Goal: Task Accomplishment & Management: Use online tool/utility

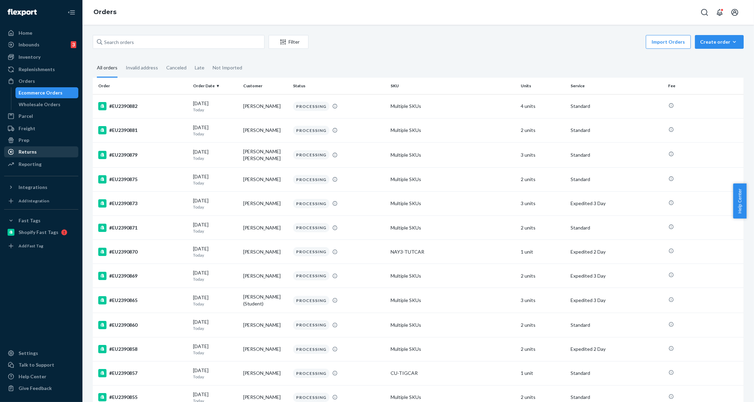
click at [38, 149] on div "Returns" at bounding box center [41, 152] width 73 height 10
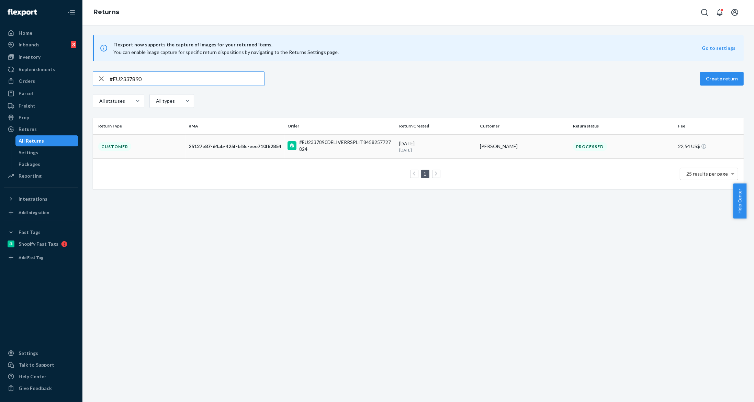
type input "#EU2337890"
click at [231, 150] on td "25127e87-64ab-425f-bf8c-eee710f82854" at bounding box center [235, 146] width 99 height 24
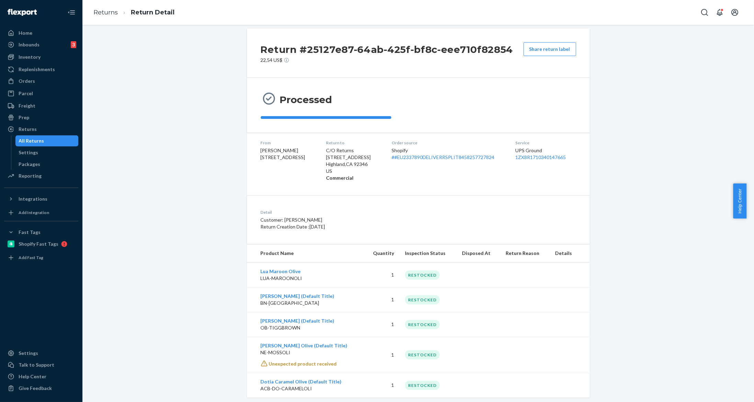
scroll to position [19, 0]
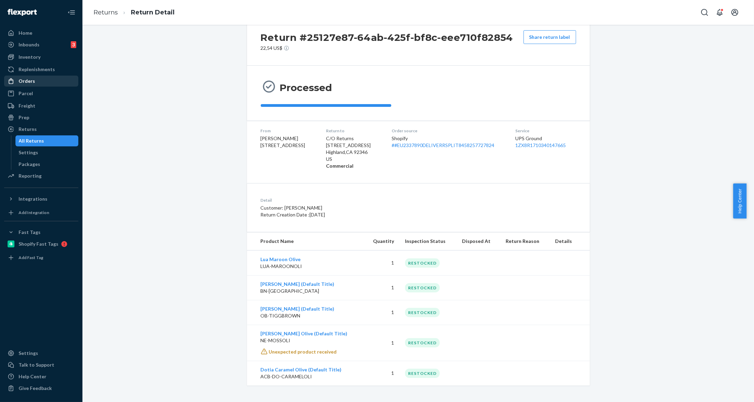
click at [46, 76] on div "Orders" at bounding box center [41, 81] width 73 height 10
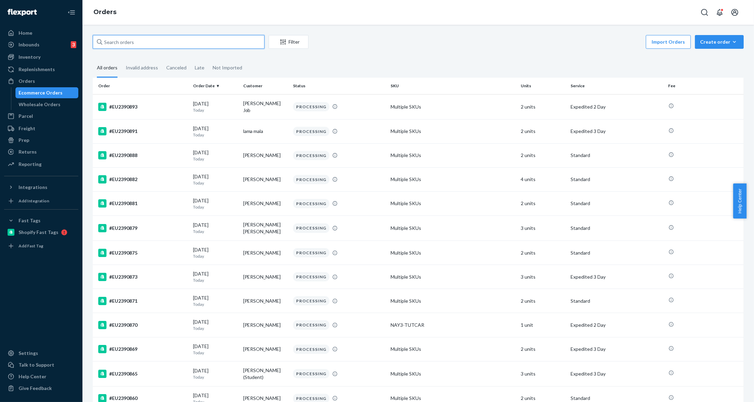
click at [184, 38] on input "text" at bounding box center [179, 42] width 172 height 14
paste input "#EU2367369"
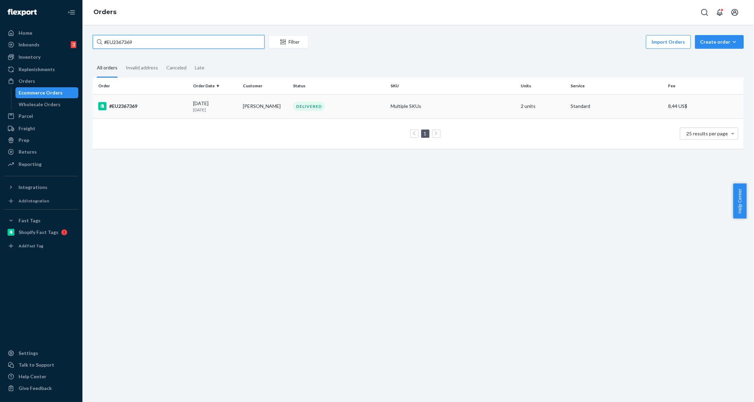
type input "#EU2367369"
click at [169, 114] on td "#EU2367369" at bounding box center [142, 106] width 98 height 24
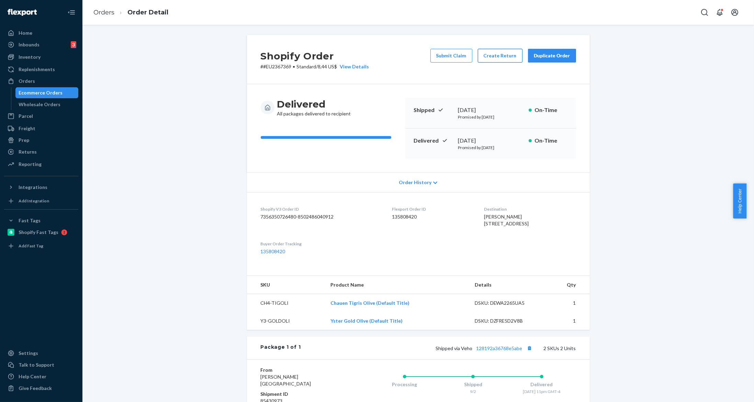
click at [488, 53] on button "Create Return" at bounding box center [500, 56] width 45 height 14
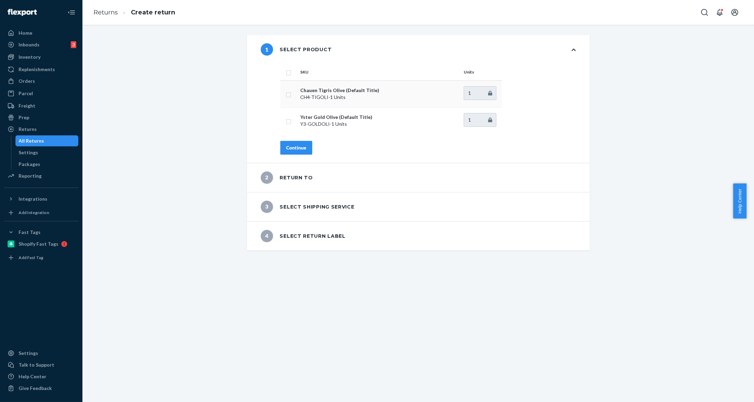
click at [286, 95] on input "checkbox" at bounding box center [288, 93] width 5 height 7
checkbox input "true"
click at [294, 149] on div "Continue" at bounding box center [296, 147] width 20 height 7
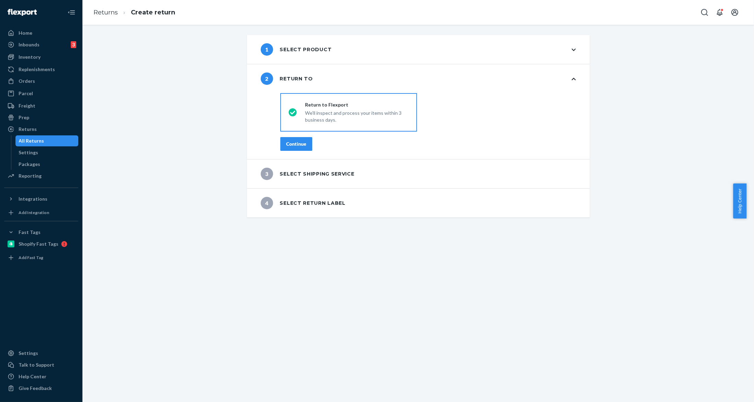
click at [294, 149] on button "Continue" at bounding box center [296, 144] width 32 height 14
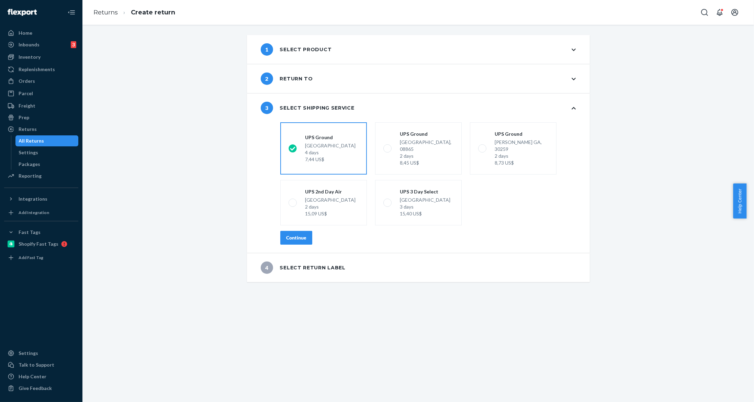
click at [280, 231] on button "Continue" at bounding box center [296, 238] width 32 height 14
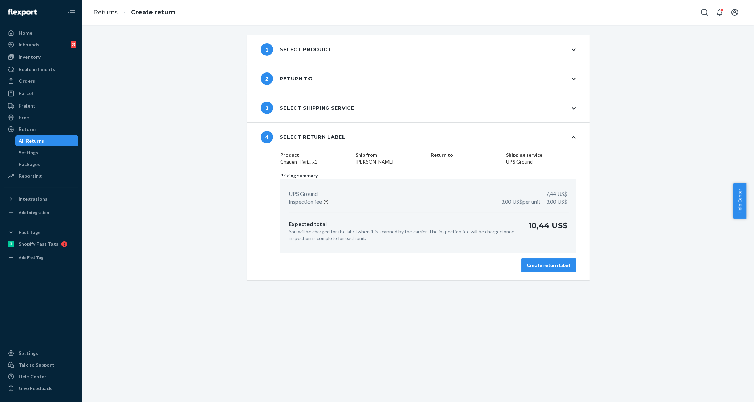
click at [561, 269] on button "Create return label" at bounding box center [548, 265] width 55 height 14
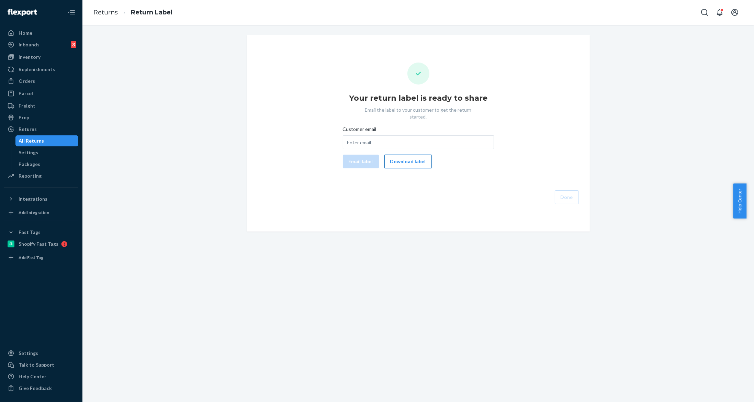
click at [398, 155] on button "Download label" at bounding box center [407, 161] width 47 height 14
click at [380, 135] on input "Customer email" at bounding box center [418, 142] width 151 height 14
paste input "[EMAIL_ADDRESS][DOMAIN_NAME]"
type input "[EMAIL_ADDRESS][DOMAIN_NAME]"
click at [350, 157] on button "Email label" at bounding box center [361, 161] width 36 height 14
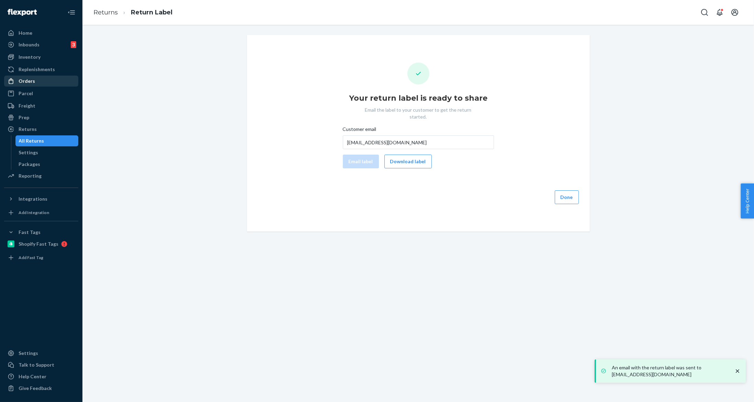
click at [37, 81] on div "Orders" at bounding box center [41, 81] width 73 height 10
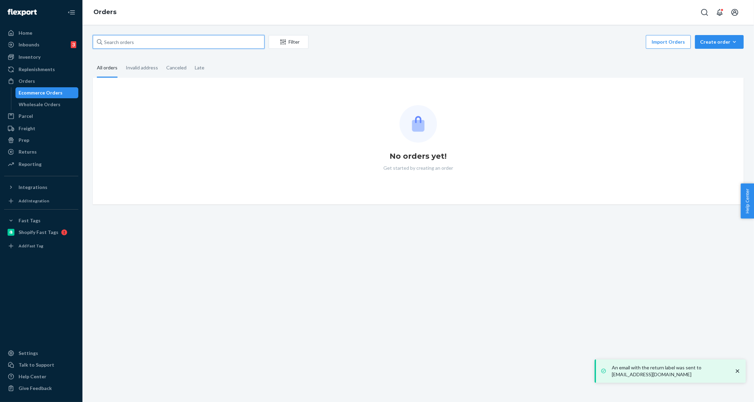
click at [183, 42] on input "text" at bounding box center [179, 42] width 172 height 14
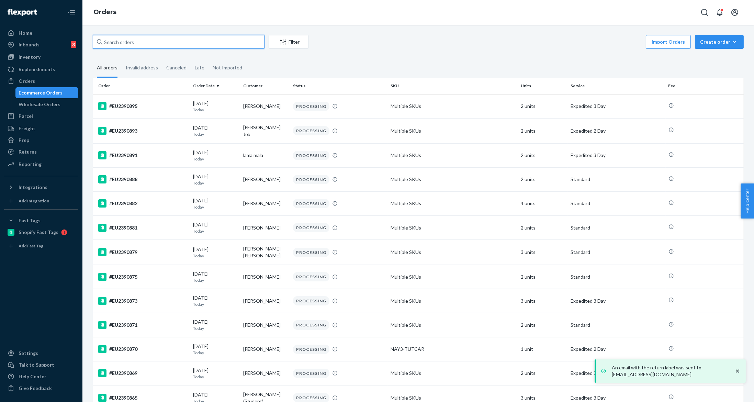
paste input "#EU2373457"
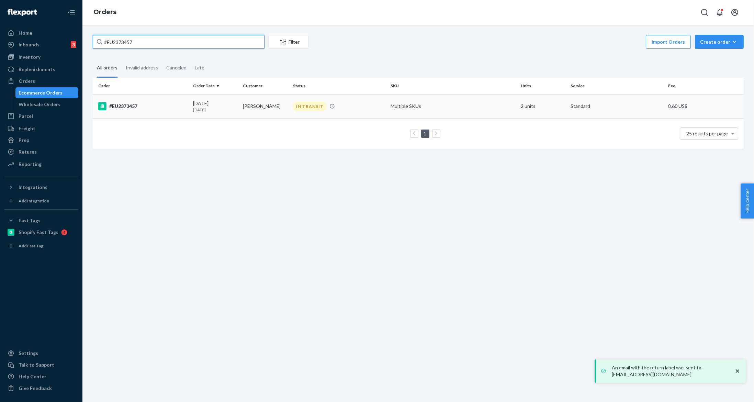
type input "#EU2373457"
click at [227, 114] on td "09/06/2025 16 days ago" at bounding box center [215, 106] width 50 height 24
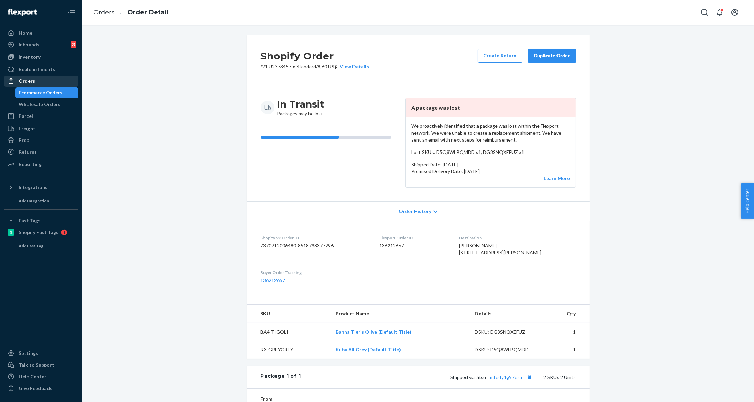
click at [46, 80] on div "Orders" at bounding box center [41, 81] width 73 height 10
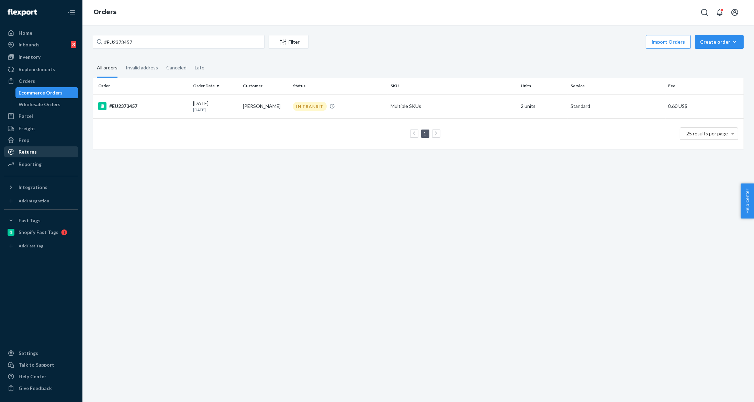
click at [35, 151] on div "Returns" at bounding box center [28, 151] width 18 height 7
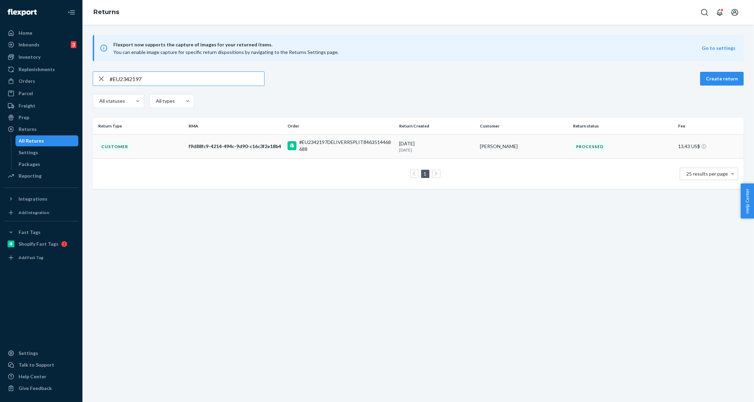
type input "#EU2342197"
click at [259, 150] on td "f9d88fc9-4214-494c-9d90-c16c3f2e18b4" at bounding box center [235, 146] width 99 height 24
